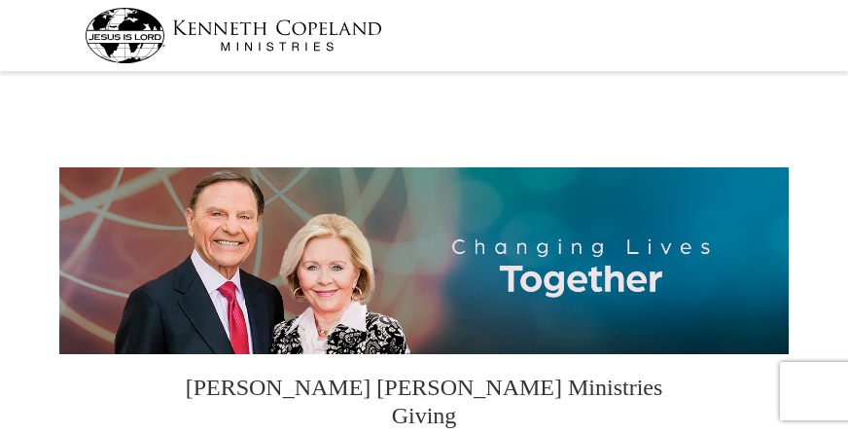
select select "[GEOGRAPHIC_DATA]"
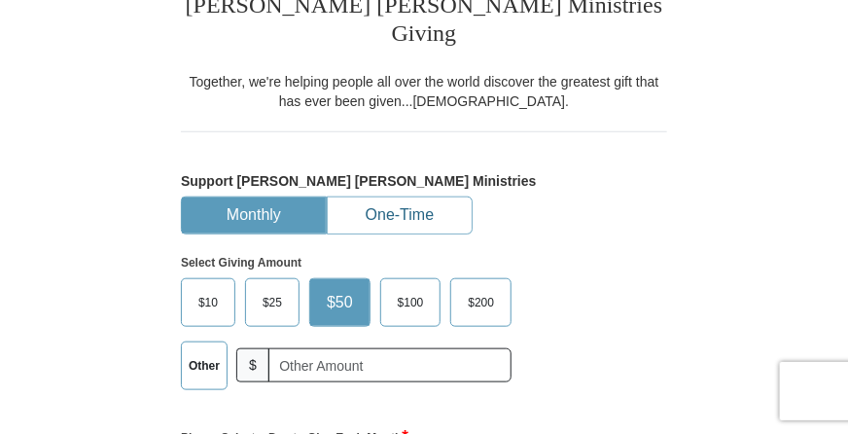
click at [442, 197] on button "One-Time" at bounding box center [400, 215] width 144 height 36
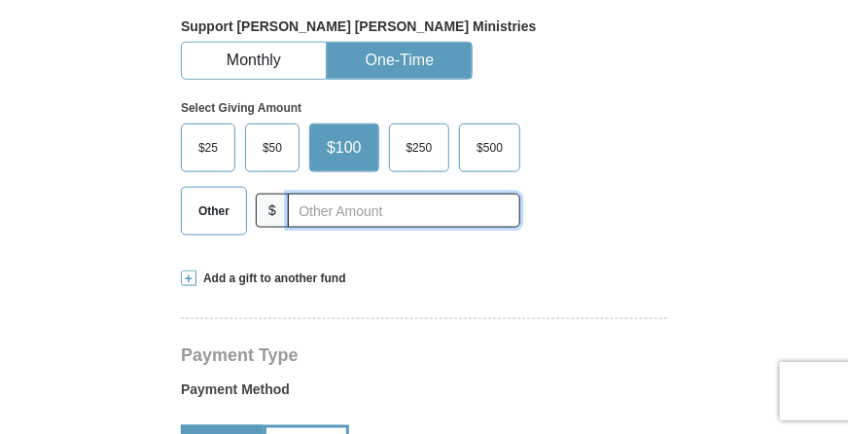
click at [403, 194] on input "text" at bounding box center [404, 211] width 232 height 34
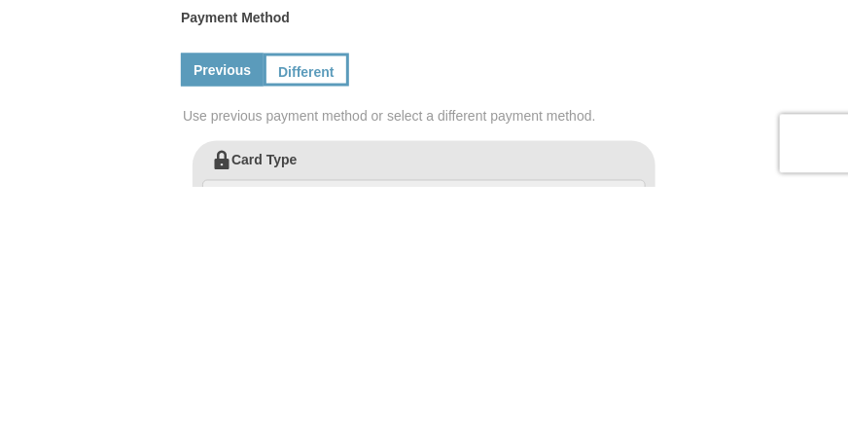
scroll to position [662, 0]
type input "79"
click at [309, 301] on link "Different" at bounding box center [305, 317] width 82 height 33
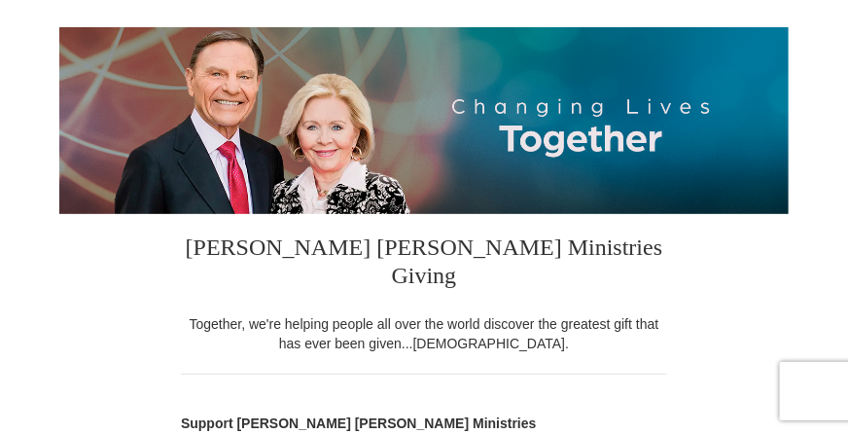
scroll to position [0, 0]
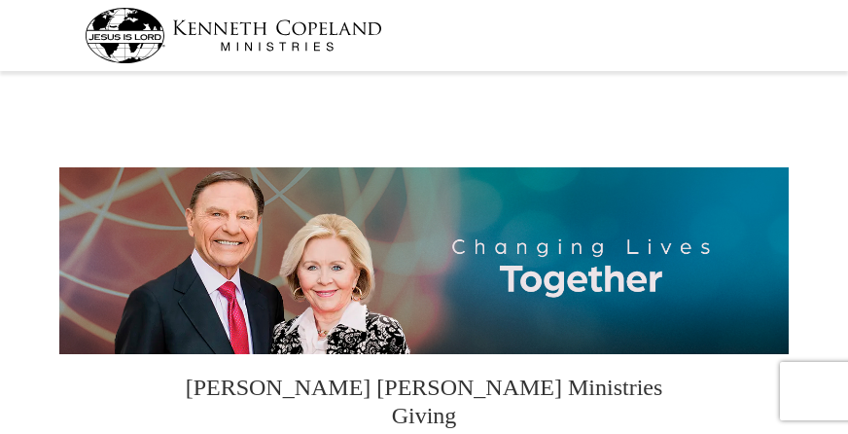
select select "[GEOGRAPHIC_DATA]"
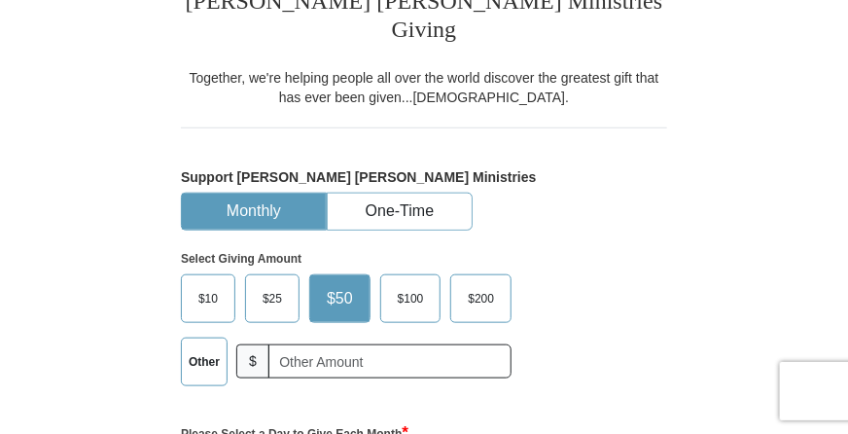
scroll to position [391, 0]
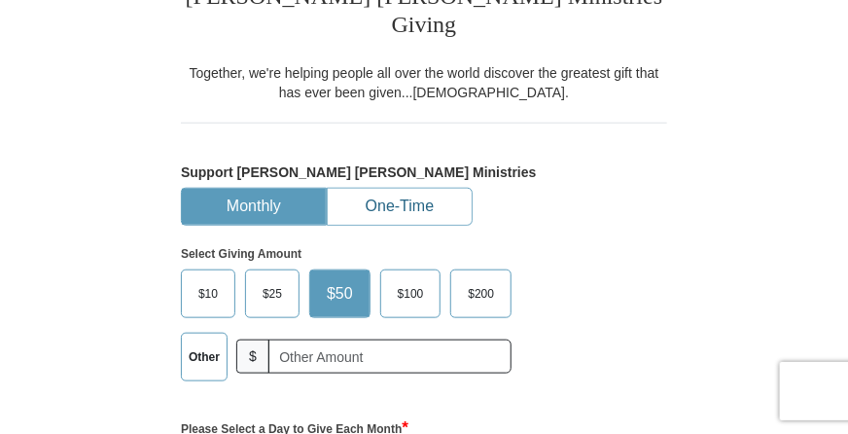
click at [424, 189] on button "One-Time" at bounding box center [400, 207] width 144 height 36
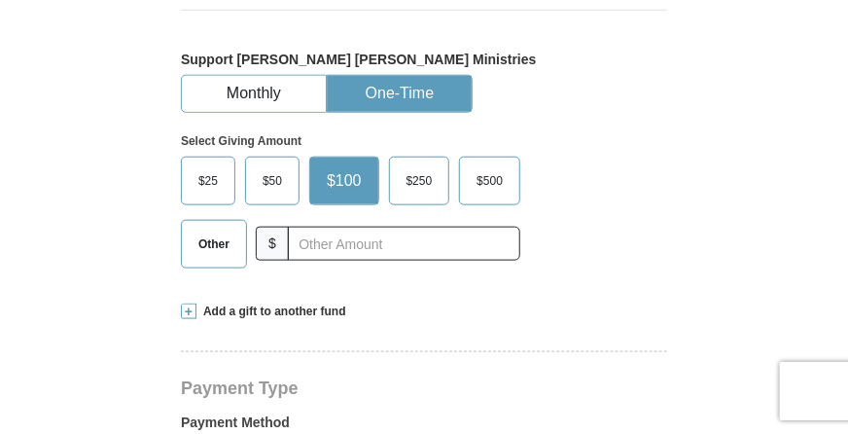
scroll to position [505, 0]
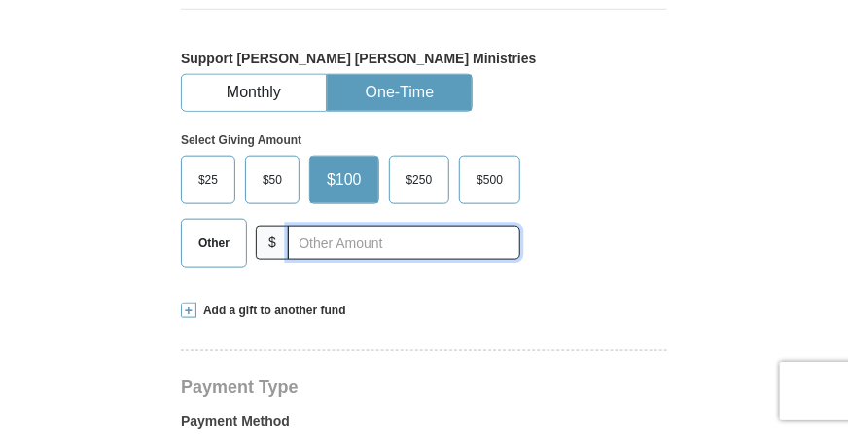
click at [446, 226] on input "text" at bounding box center [404, 243] width 232 height 34
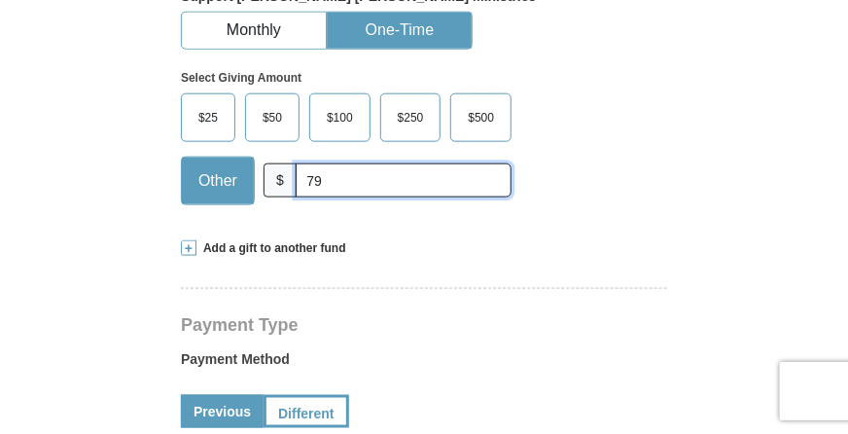
scroll to position [572, 0]
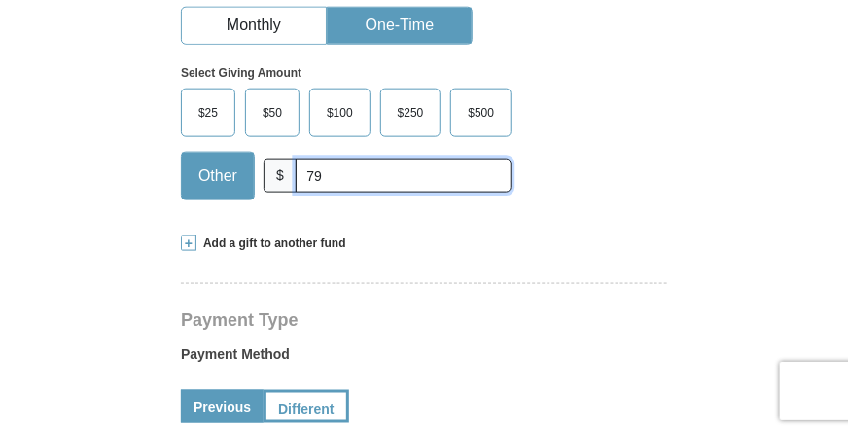
type input "79"
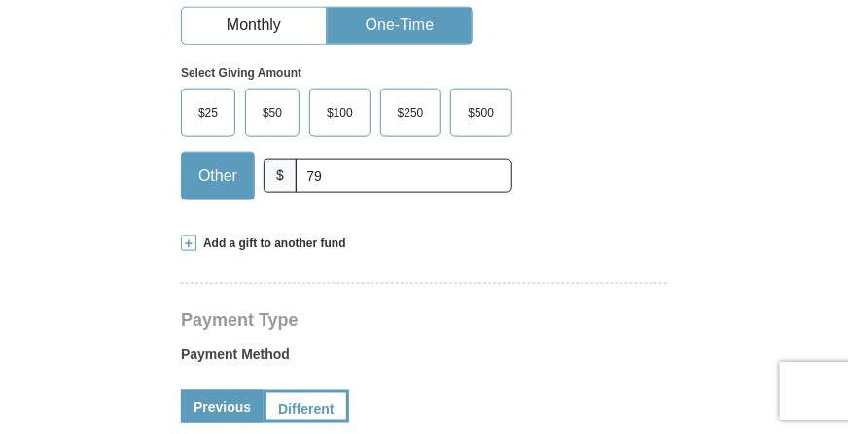
click at [302, 235] on span "Add a gift to another fund" at bounding box center [272, 243] width 150 height 17
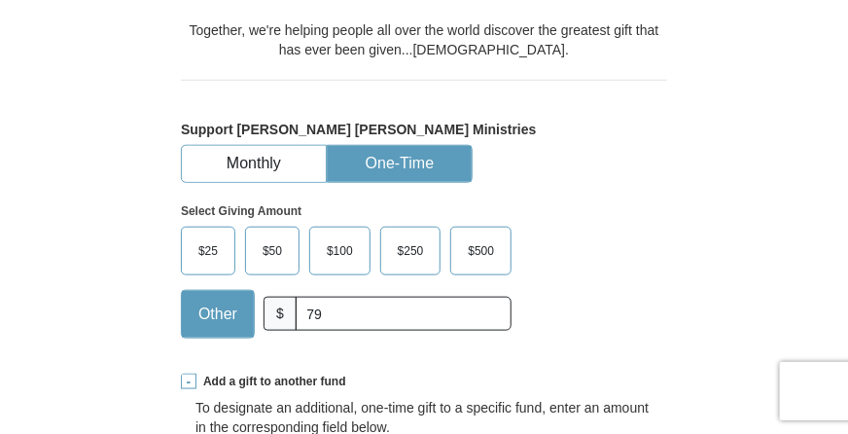
scroll to position [430, 0]
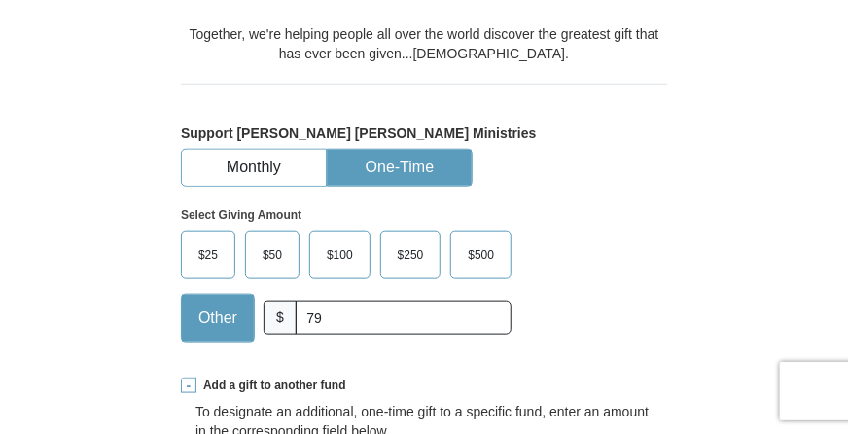
click at [190, 377] on span at bounding box center [189, 385] width 16 height 16
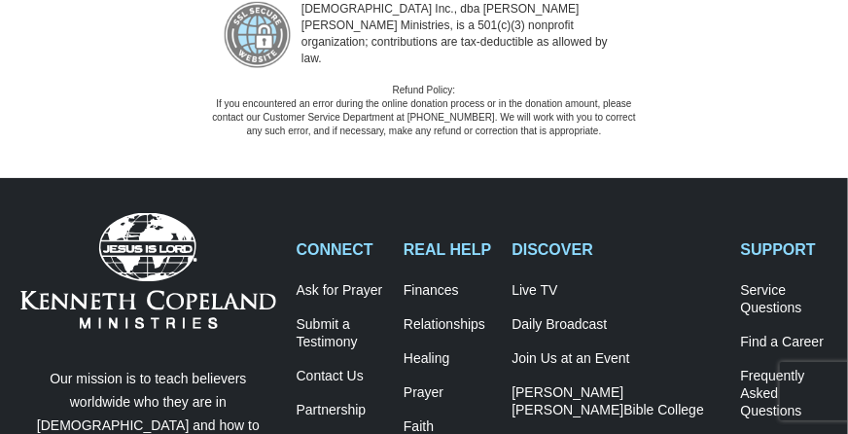
scroll to position [3977, 0]
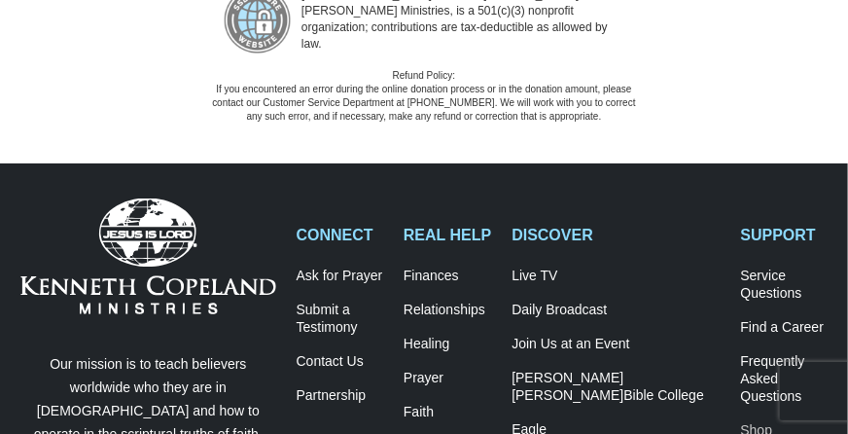
click at [741, 422] on link "Shop" at bounding box center [784, 431] width 87 height 18
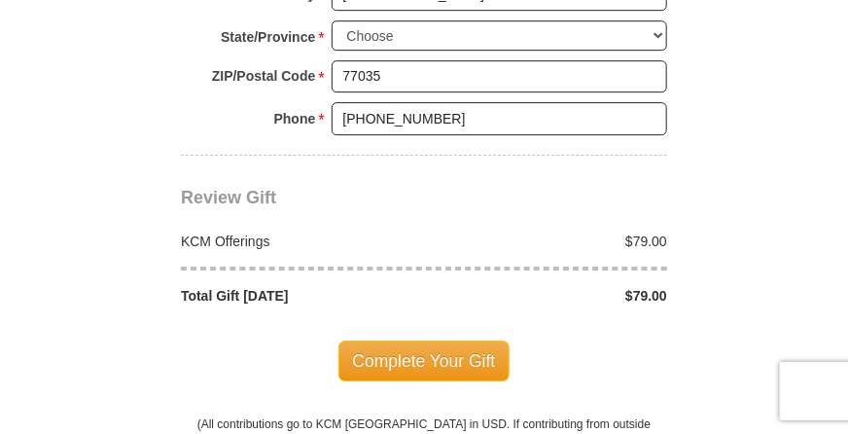
scroll to position [1604, 0]
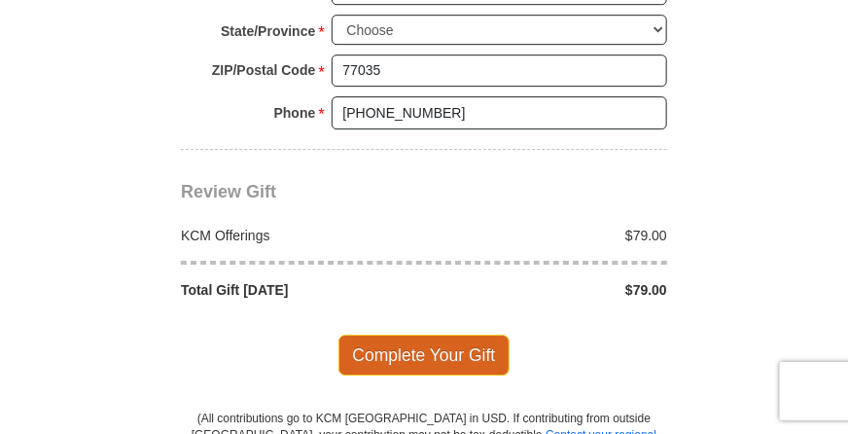
click at [482, 335] on span "Complete Your Gift" at bounding box center [425, 355] width 172 height 41
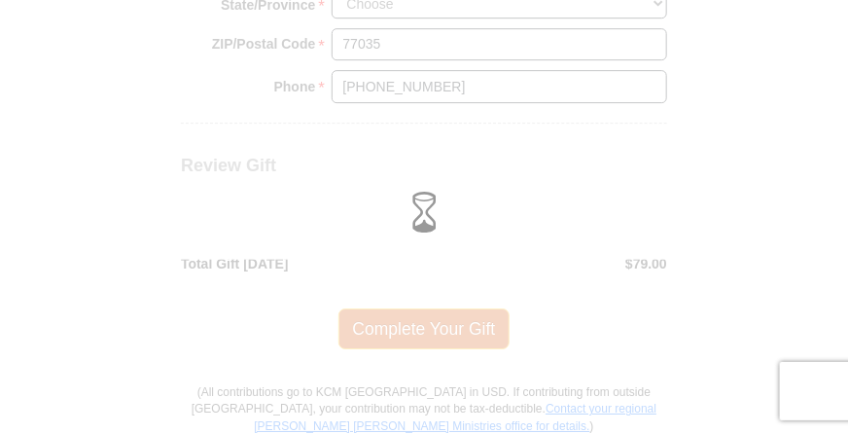
scroll to position [1650, 0]
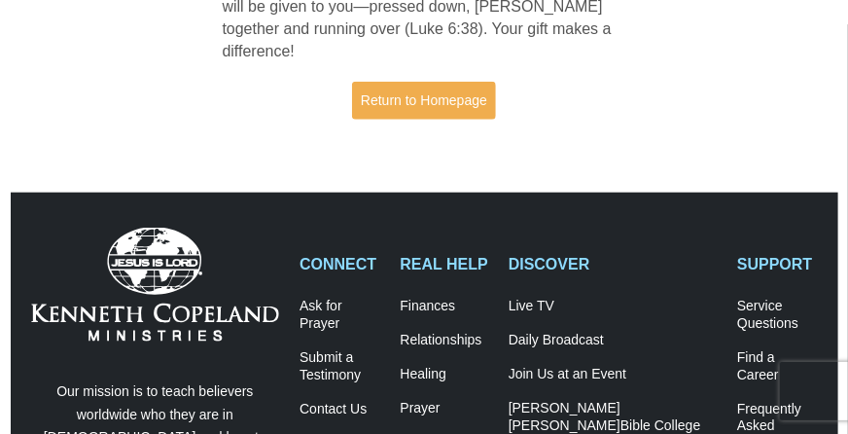
scroll to position [473, 0]
